Goal: Transaction & Acquisition: Obtain resource

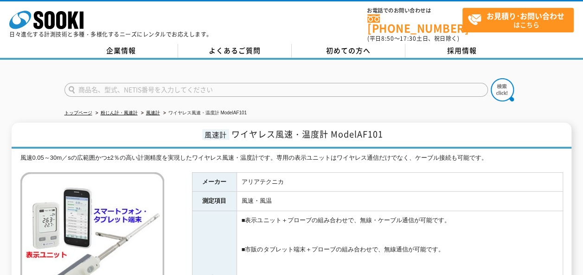
click at [121, 83] on input "text" at bounding box center [275, 90] width 423 height 14
type input "AF401"
click at [513, 78] on img at bounding box center [501, 89] width 23 height 23
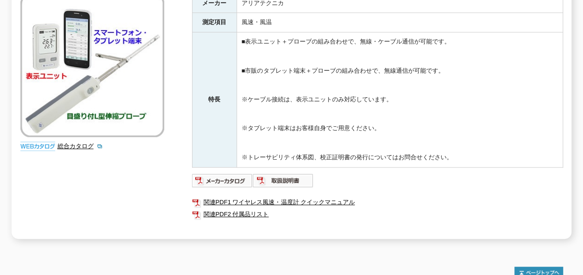
scroll to position [232, 0]
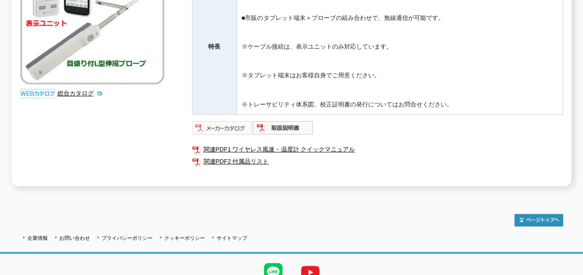
click at [235, 122] on img at bounding box center [222, 128] width 61 height 15
